Goal: Information Seeking & Learning: Learn about a topic

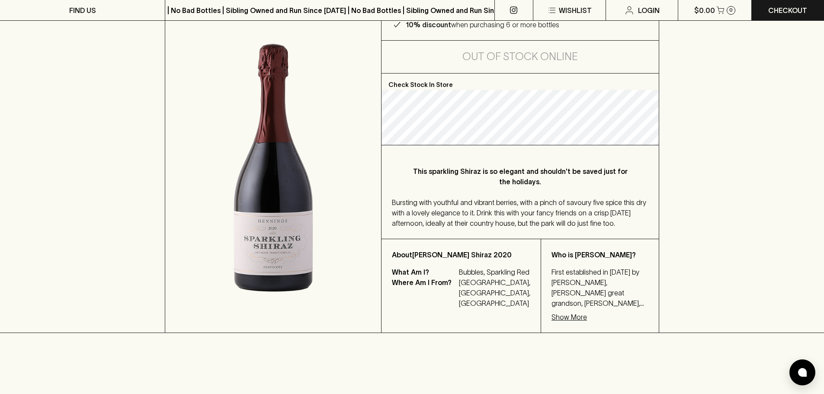
scroll to position [130, 0]
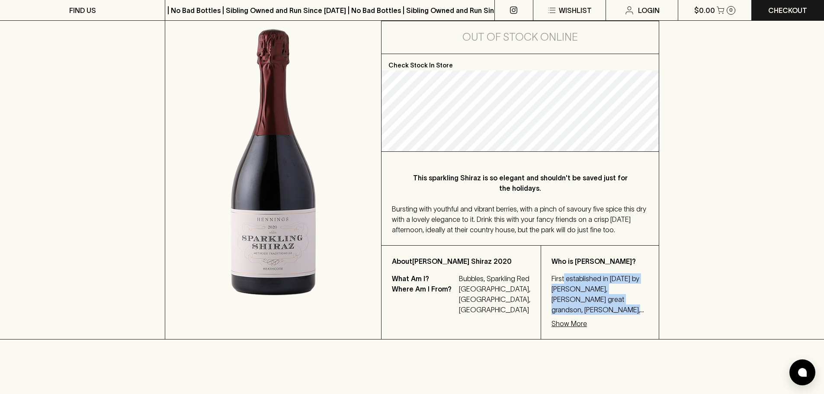
drag, startPoint x: 544, startPoint y: 300, endPoint x: 580, endPoint y: 330, distance: 47.3
click at [580, 315] on p "First established in [DATE] by [PERSON_NAME], [PERSON_NAME] great grandson, [PE…" at bounding box center [599, 294] width 97 height 42
drag, startPoint x: 580, startPoint y: 330, endPoint x: 535, endPoint y: 298, distance: 55.4
click at [551, 298] on p "First established in 1858 by Henning Rathjen, Henning’s great grandson, Darryl …" at bounding box center [599, 294] width 97 height 42
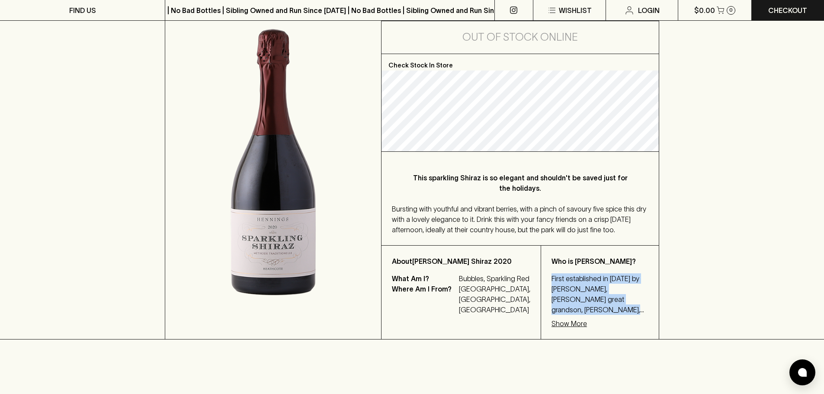
click at [551, 298] on p "First established in 1858 by Henning Rathjen, Henning’s great grandson, Darryl …" at bounding box center [599, 294] width 97 height 42
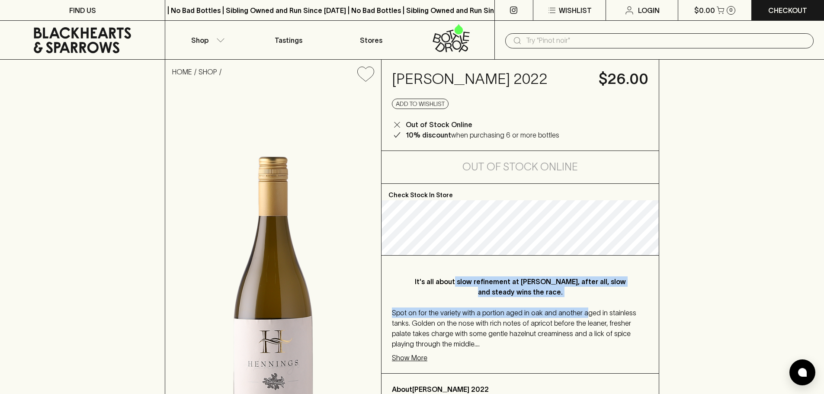
drag, startPoint x: 452, startPoint y: 280, endPoint x: 579, endPoint y: 306, distance: 129.2
click at [579, 306] on div "It's all about slow refinement at [PERSON_NAME], after all, slow and steady win…" at bounding box center [519, 315] width 277 height 118
click at [575, 296] on div "It's all about slow refinement at [PERSON_NAME], after all, slow and steady win…" at bounding box center [519, 315] width 277 height 118
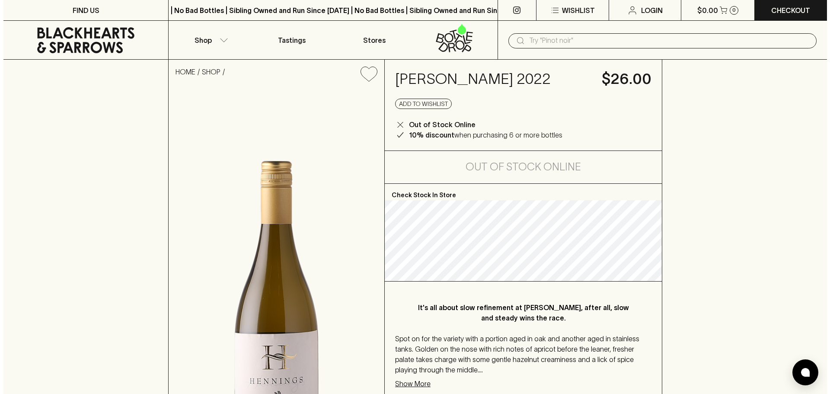
scroll to position [130, 0]
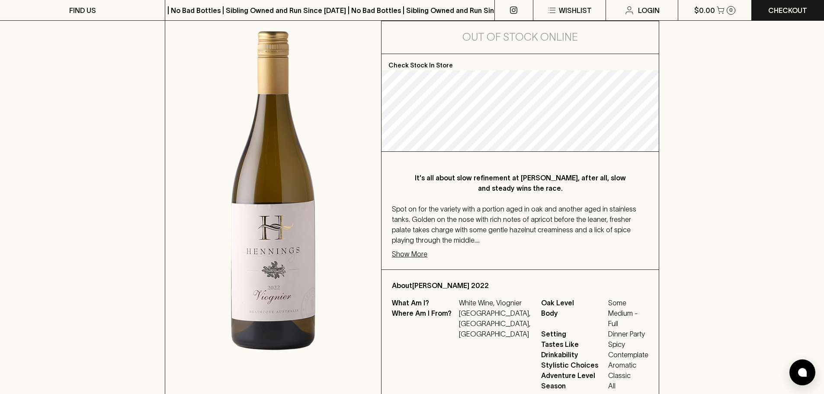
click at [422, 256] on p "Show More" at bounding box center [409, 254] width 35 height 10
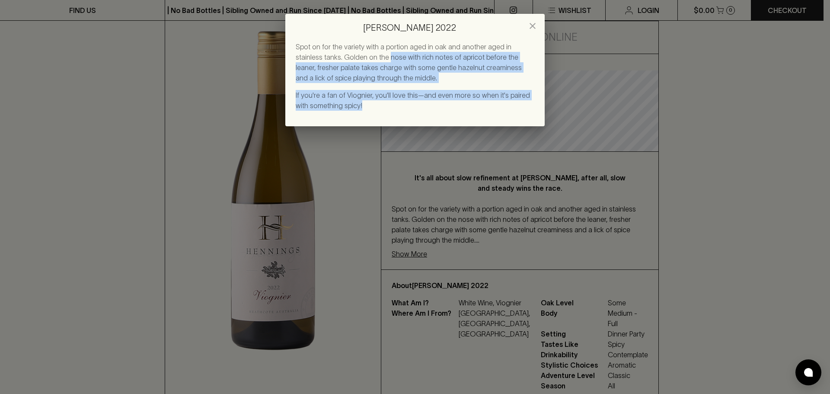
drag, startPoint x: 361, startPoint y: 59, endPoint x: 385, endPoint y: 102, distance: 49.4
click at [385, 102] on div "Spot on for the variety with a portion aged in oak and another aged in stainles…" at bounding box center [415, 76] width 239 height 69
click at [385, 102] on p "If you're a fan of Viognier, you'll love this—and even more so when it's paired…" at bounding box center [415, 100] width 239 height 21
drag, startPoint x: 381, startPoint y: 105, endPoint x: 325, endPoint y: 59, distance: 72.2
click at [325, 59] on div "Spot on for the variety with a portion aged in oak and another aged in stainles…" at bounding box center [415, 76] width 239 height 69
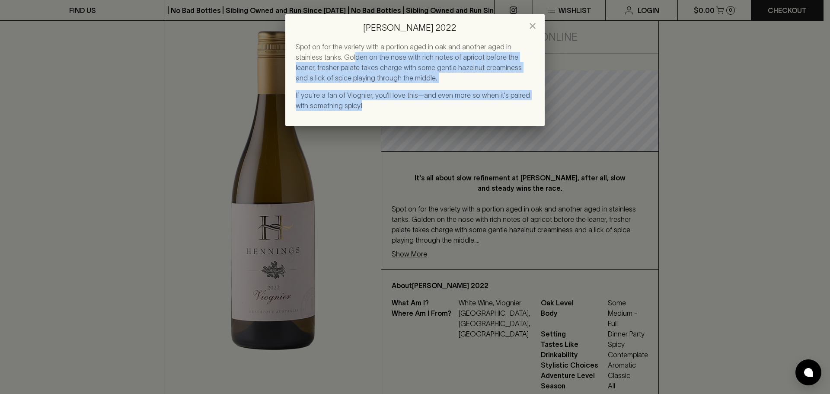
click at [325, 59] on p "Spot on for the variety with a portion aged in oak and another aged in stainles…" at bounding box center [415, 63] width 239 height 42
drag, startPoint x: 325, startPoint y: 59, endPoint x: 383, endPoint y: 111, distance: 78.4
click at [383, 111] on div "Spot on for the variety with a portion aged in oak and another aged in stainles…" at bounding box center [414, 84] width 259 height 85
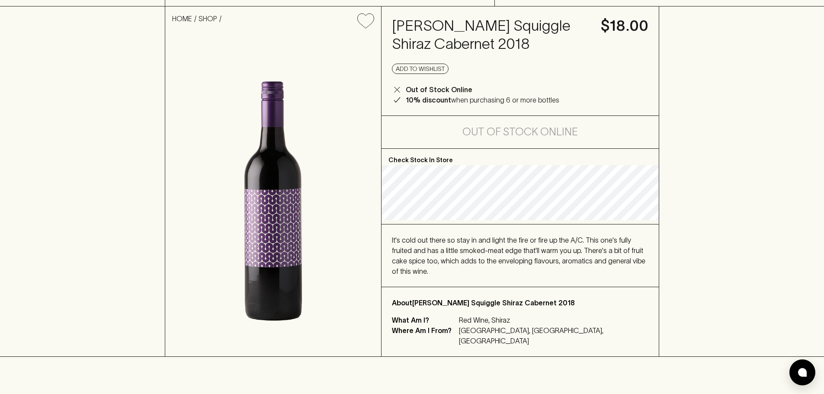
scroll to position [130, 0]
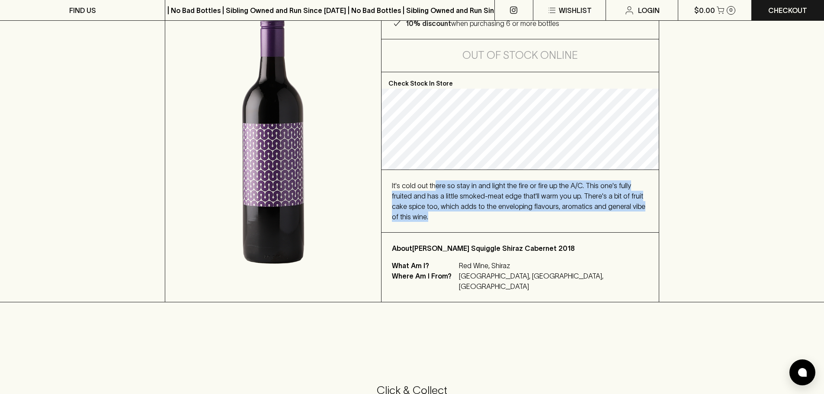
drag, startPoint x: 431, startPoint y: 179, endPoint x: 648, endPoint y: 215, distance: 219.6
click at [648, 215] on div "It's cold out there so stay in and light the fire or fire up the A/C. This one'…" at bounding box center [519, 201] width 277 height 62
click at [649, 215] on div "It's cold out there so stay in and light the fire or fire up the A/C. This one'…" at bounding box center [519, 201] width 277 height 62
drag, startPoint x: 606, startPoint y: 207, endPoint x: 415, endPoint y: 175, distance: 194.1
click at [415, 175] on div "It's cold out there so stay in and light the fire or fire up the A/C. This one'…" at bounding box center [519, 201] width 277 height 62
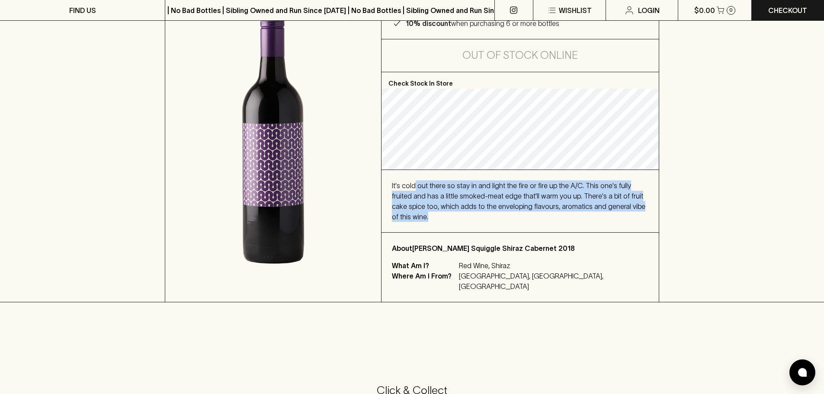
click at [419, 172] on div "It's cold out there so stay in and light the fire or fire up the A/C. This one'…" at bounding box center [519, 201] width 277 height 62
drag, startPoint x: 419, startPoint y: 172, endPoint x: 639, endPoint y: 208, distance: 223.1
click at [639, 208] on div "It's cold out there so stay in and light the fire or fire up the A/C. This one'…" at bounding box center [519, 201] width 277 height 62
click at [639, 208] on div "It's cold out there so stay in and light the fire or fire up the A/C. This one'…" at bounding box center [520, 201] width 256 height 42
drag, startPoint x: 639, startPoint y: 208, endPoint x: 392, endPoint y: 174, distance: 249.7
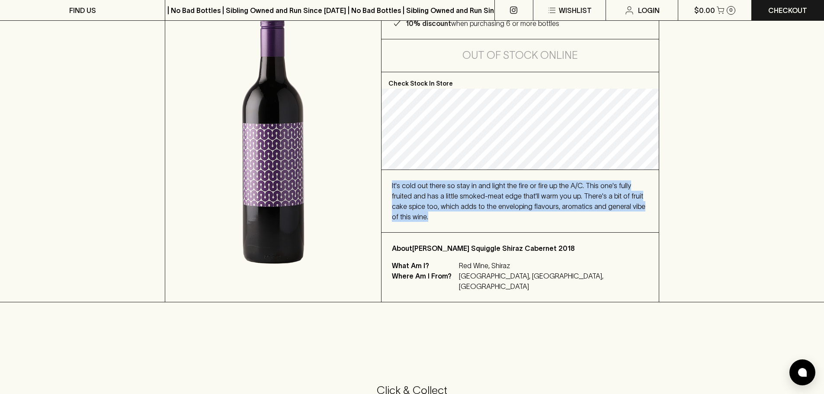
click at [392, 174] on div "It's cold out there so stay in and light the fire or fire up the A/C. This one'…" at bounding box center [519, 201] width 277 height 62
drag, startPoint x: 392, startPoint y: 174, endPoint x: 641, endPoint y: 210, distance: 252.0
click at [641, 210] on div "It's cold out there so stay in and light the fire or fire up the A/C. This one'…" at bounding box center [519, 201] width 277 height 62
click at [641, 210] on div "It's cold out there so stay in and light the fire or fire up the A/C. This one'…" at bounding box center [520, 201] width 256 height 42
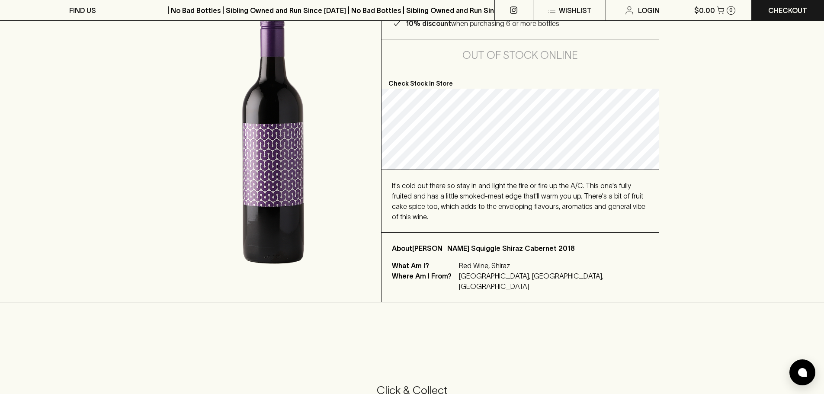
scroll to position [0, 0]
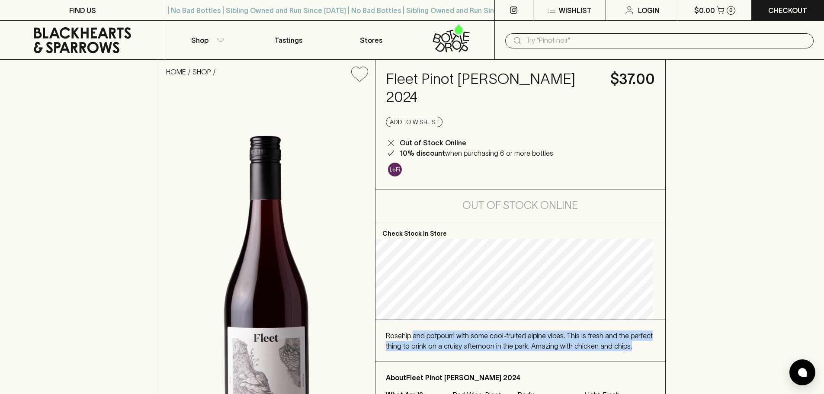
drag, startPoint x: 417, startPoint y: 284, endPoint x: 435, endPoint y: 342, distance: 60.0
click at [435, 342] on div "Rosehip and potpourri with some cool-fruited alpine vibes. This is fresh and th…" at bounding box center [520, 341] width 290 height 42
click at [435, 342] on div "Rosehip and potpourri with some cool-fruited alpine vibes. This is fresh and th…" at bounding box center [520, 340] width 269 height 21
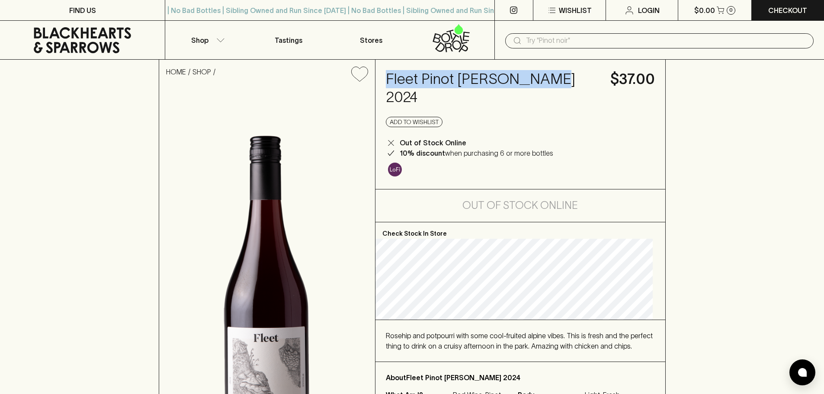
drag, startPoint x: 391, startPoint y: 73, endPoint x: 548, endPoint y: 69, distance: 157.4
click at [548, 69] on div "Fleet Pinot [PERSON_NAME] 2024 $37.00 Add to wishlist Out of Stock Online 10% d…" at bounding box center [520, 124] width 290 height 129
copy h4 "Fleet Pinot [PERSON_NAME] 2024"
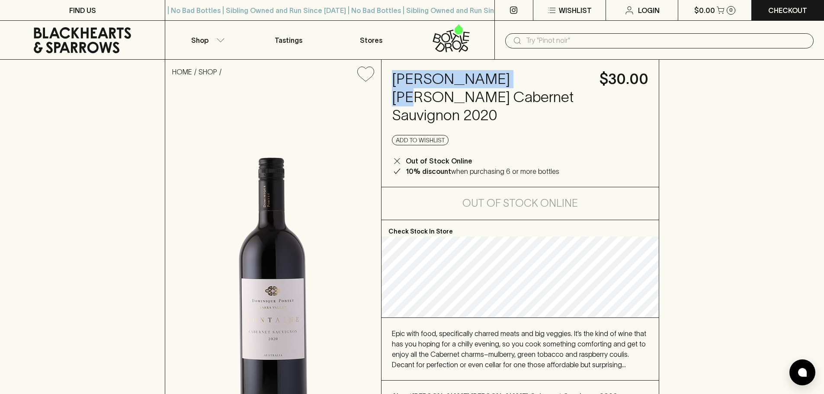
drag, startPoint x: 388, startPoint y: 80, endPoint x: 507, endPoint y: 83, distance: 118.9
click at [507, 83] on div "Dominique Portet Fontaine Cabernet Sauvignon 2020 $30.00 Add to wishlist Out of…" at bounding box center [519, 123] width 277 height 127
copy h4 "Dominique Portet"
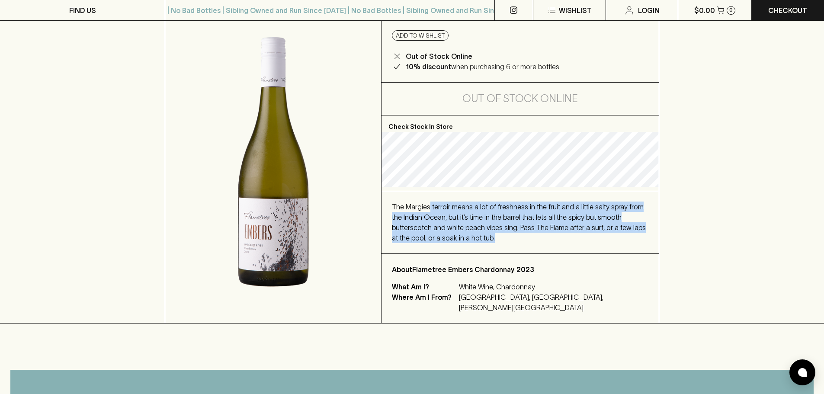
drag, startPoint x: 429, startPoint y: 215, endPoint x: 473, endPoint y: 253, distance: 58.0
click at [473, 243] on div "The Margies terroir means a lot of freshness in the fruit and a little salty sp…" at bounding box center [520, 222] width 256 height 42
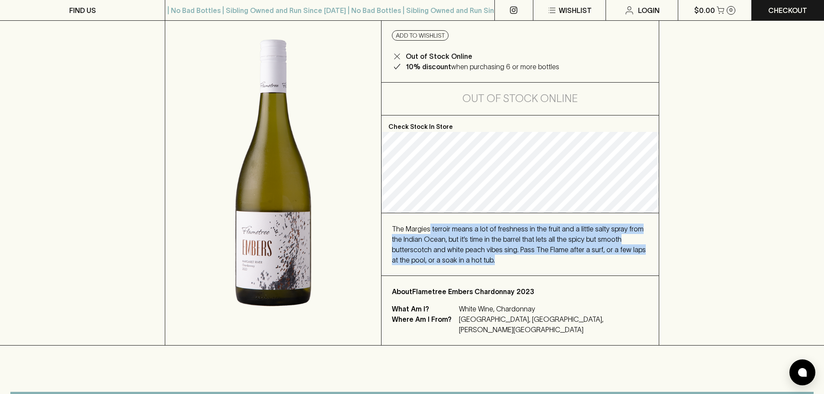
click at [473, 253] on span "The Margies terroir means a lot of freshness in the fruit and a little salty sp…" at bounding box center [519, 244] width 254 height 39
drag, startPoint x: 466, startPoint y: 262, endPoint x: 396, endPoint y: 228, distance: 78.7
click at [397, 229] on div "The Margies terroir means a lot of freshness in the fruit and a little salty sp…" at bounding box center [520, 245] width 256 height 42
click at [396, 228] on span "The Margies terroir means a lot of freshness in the fruit and a little salty sp…" at bounding box center [519, 244] width 254 height 39
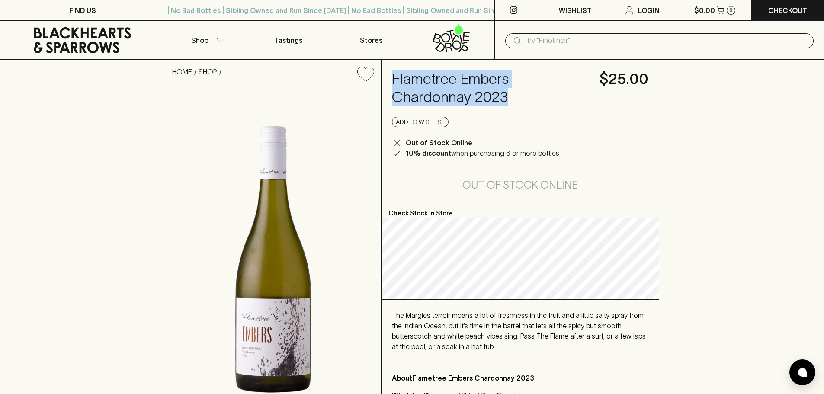
drag, startPoint x: 392, startPoint y: 76, endPoint x: 516, endPoint y: 102, distance: 126.8
click at [516, 102] on h4 "Flametree Embers Chardonnay 2023" at bounding box center [490, 88] width 197 height 36
copy h4 "Flametree Embers Chardonnay 2023"
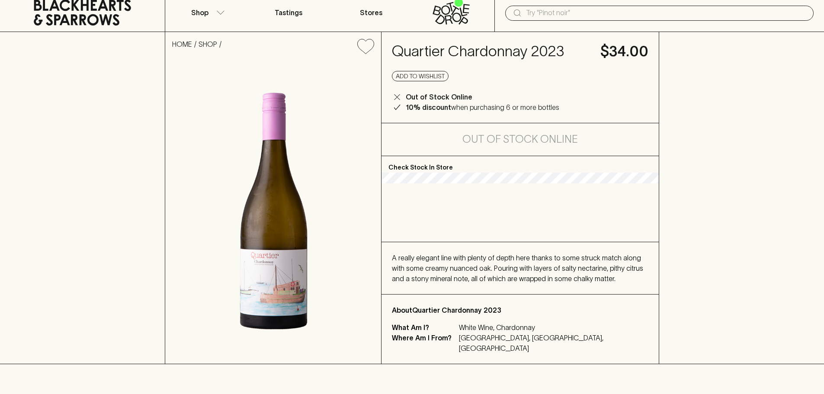
scroll to position [43, 0]
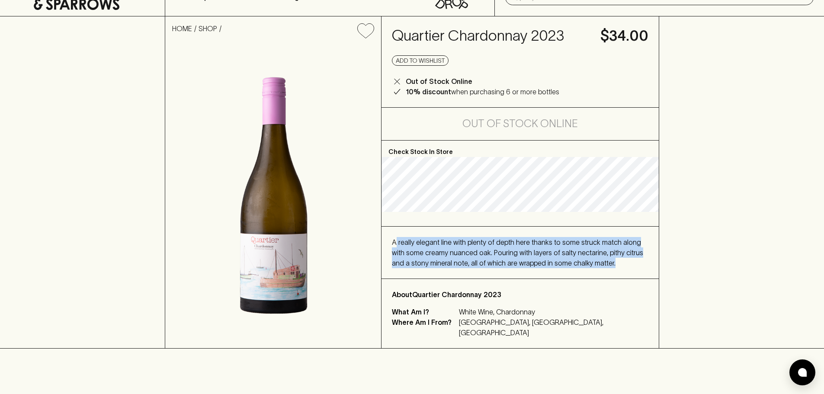
drag, startPoint x: 396, startPoint y: 253, endPoint x: 608, endPoint y: 284, distance: 214.1
click at [608, 278] on div "A really elegant line with plenty of depth here thanks to some struck match alo…" at bounding box center [519, 253] width 277 height 52
click at [590, 268] on div "A really elegant line with plenty of depth here thanks to some struck match alo…" at bounding box center [520, 252] width 256 height 31
drag, startPoint x: 586, startPoint y: 269, endPoint x: 457, endPoint y: 246, distance: 131.6
click at [457, 246] on div "A really elegant line with plenty of depth here thanks to some struck match alo…" at bounding box center [519, 253] width 277 height 52
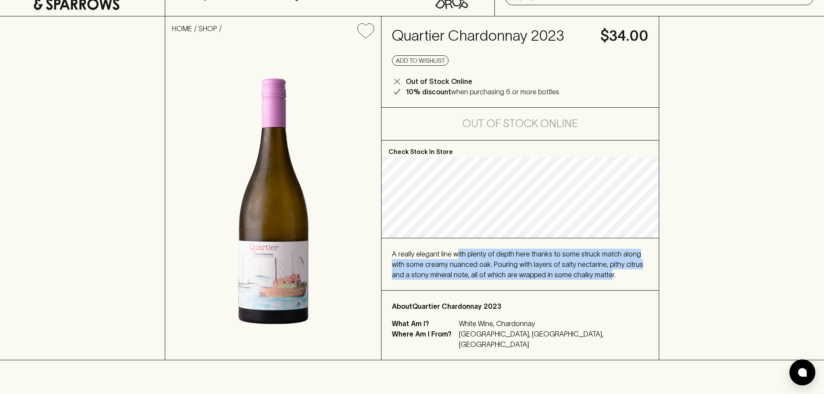
click at [457, 246] on div "A really elegant line with plenty of depth here thanks to some struck match alo…" at bounding box center [519, 264] width 277 height 52
drag, startPoint x: 416, startPoint y: 249, endPoint x: 591, endPoint y: 272, distance: 176.7
click at [591, 272] on div "A really elegant line with plenty of depth here thanks to some struck match alo…" at bounding box center [520, 264] width 256 height 31
drag, startPoint x: 591, startPoint y: 272, endPoint x: 450, endPoint y: 250, distance: 143.1
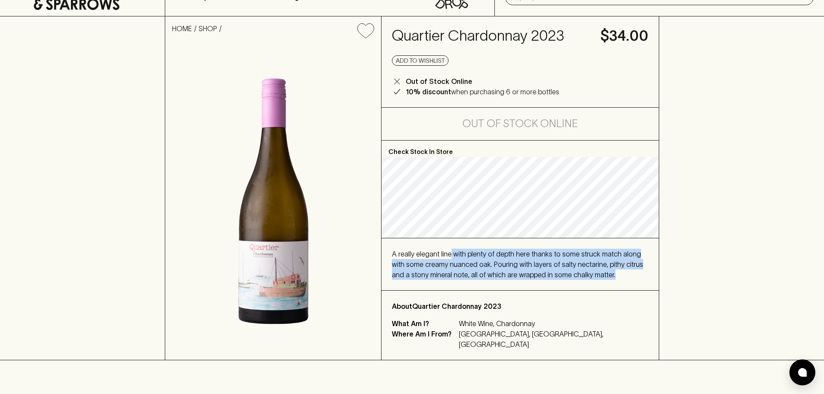
click at [450, 250] on div "A really elegant line with plenty of depth here thanks to some struck match alo…" at bounding box center [520, 264] width 256 height 31
click at [450, 250] on span "A really elegant line with plenty of depth here thanks to some struck match alo…" at bounding box center [517, 264] width 251 height 29
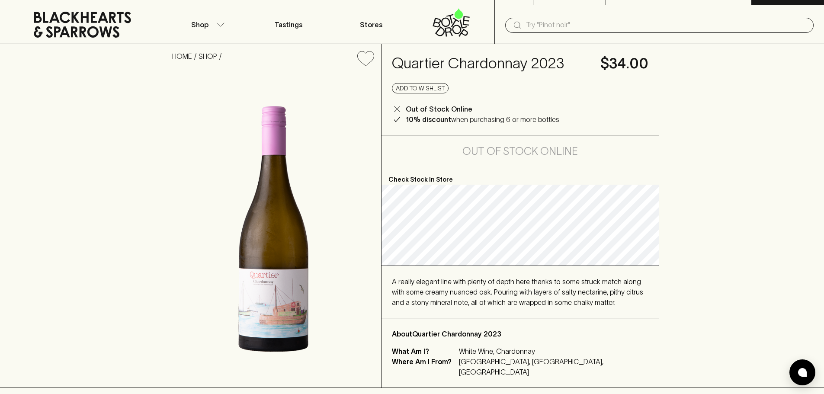
scroll to position [0, 0]
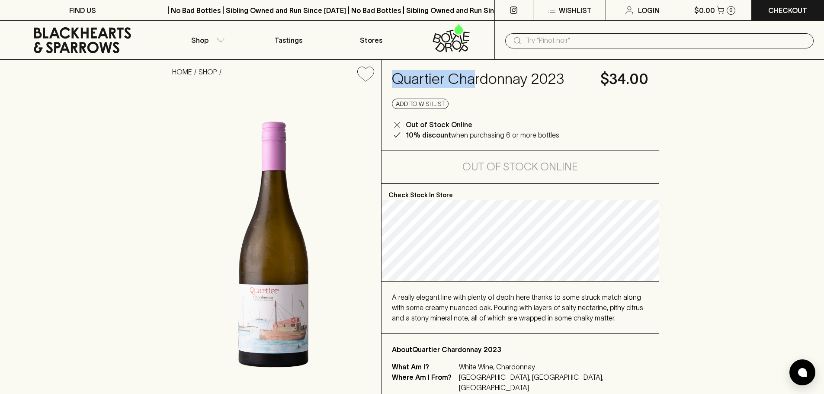
drag, startPoint x: 394, startPoint y: 78, endPoint x: 521, endPoint y: 81, distance: 126.7
click at [514, 80] on h4 "Quartier Chardonnay 2023" at bounding box center [491, 79] width 198 height 18
drag, startPoint x: 521, startPoint y: 81, endPoint x: 583, endPoint y: 70, distance: 63.7
click at [583, 70] on h4 "Quartier Chardonnay 2023" at bounding box center [491, 79] width 198 height 18
click at [581, 78] on h4 "Quartier Chardonnay 2023" at bounding box center [491, 79] width 198 height 18
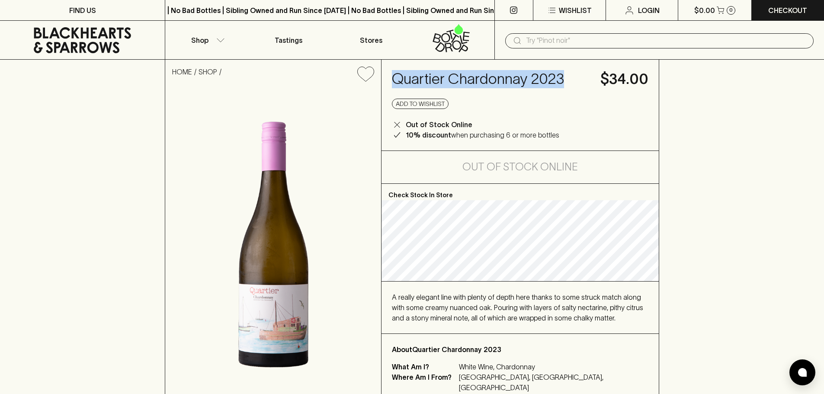
drag, startPoint x: 579, startPoint y: 78, endPoint x: 387, endPoint y: 78, distance: 192.8
click at [387, 78] on div "Quartier Chardonnay 2023 $34.00 Add to wishlist Out of Stock Online 10% discoun…" at bounding box center [519, 105] width 277 height 91
copy h4 "Quartier Chardonnay 2023"
